Goal: Information Seeking & Learning: Learn about a topic

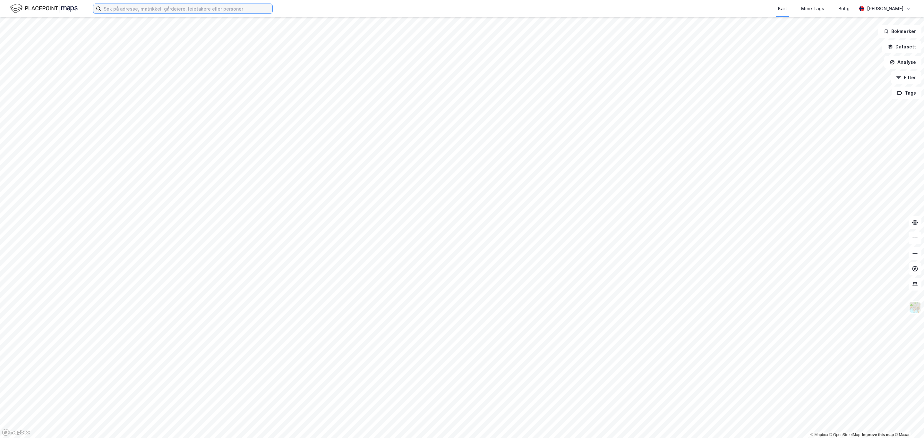
click at [222, 11] on input at bounding box center [186, 9] width 171 height 10
type input "e"
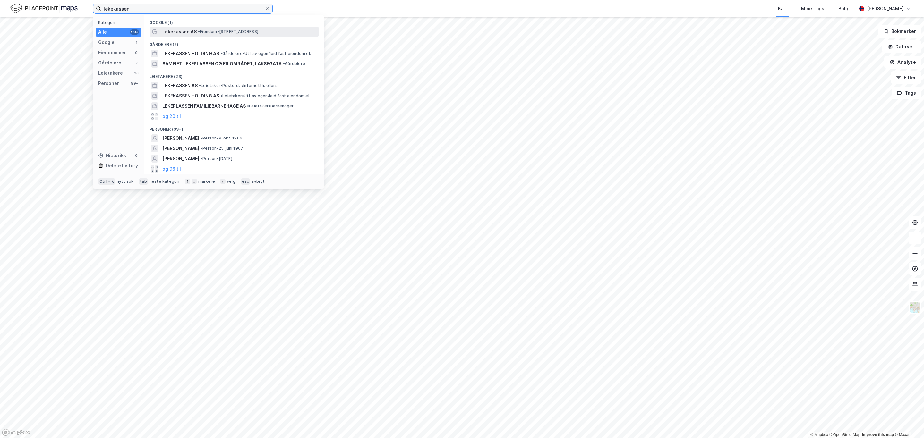
type input "lekekassen"
click at [212, 30] on span "• Eiendom • [STREET_ADDRESS]" at bounding box center [228, 31] width 60 height 5
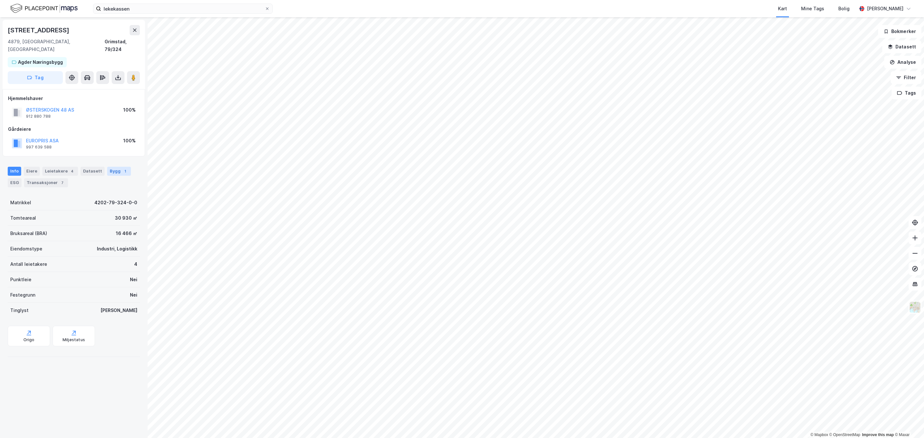
click at [108, 167] on div "Bygg 1" at bounding box center [119, 171] width 24 height 9
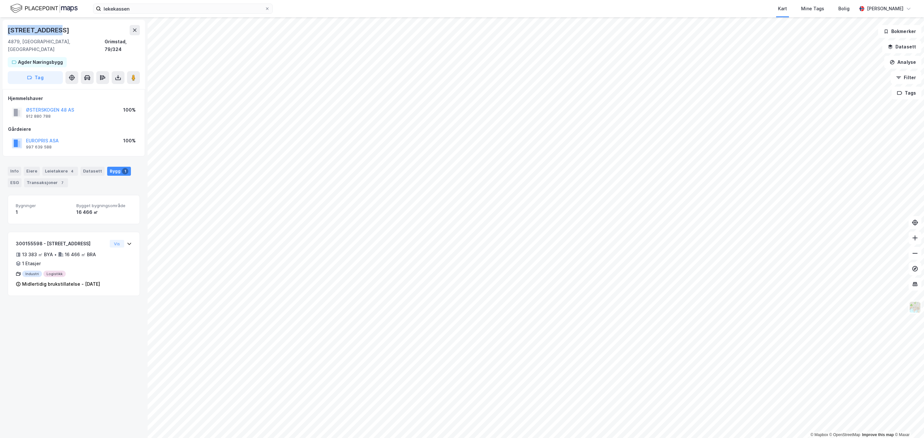
drag, startPoint x: 66, startPoint y: 29, endPoint x: 0, endPoint y: 28, distance: 65.8
click at [0, 28] on div "[STREET_ADDRESS], Agder Grimstad, 79/324 Agder Næringsbygg Tag Hjemmelshaver ØS…" at bounding box center [74, 227] width 148 height 421
copy div "[STREET_ADDRESS]"
click at [448, 438] on html "lekekassen Kart Mine Tags Bolig [PERSON_NAME] © Mapbox © OpenStreetMap Improve …" at bounding box center [462, 219] width 924 height 438
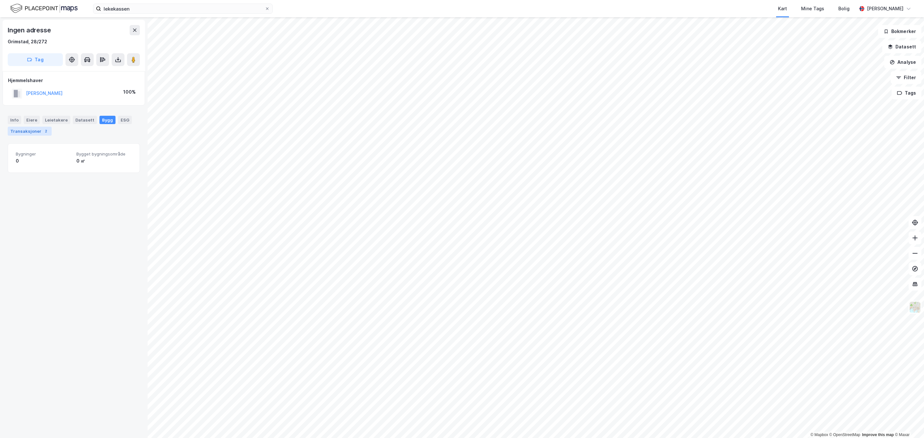
click at [33, 134] on div "Transaksjoner 2" at bounding box center [30, 131] width 44 height 9
